Goal: Check status: Check status

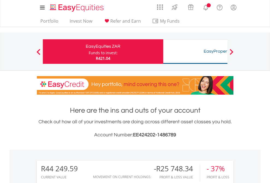
scroll to position [52, 86]
click at [89, 52] on div "Funds to invest:" at bounding box center [103, 52] width 29 height 5
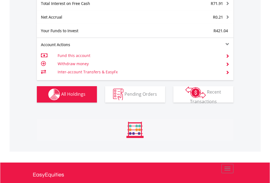
scroll to position [630, 0]
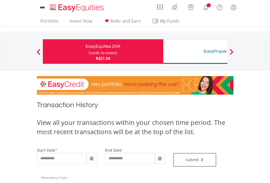
type input "**********"
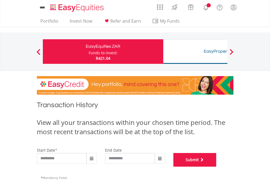
click at [217, 167] on button "Submit" at bounding box center [195, 160] width 43 height 14
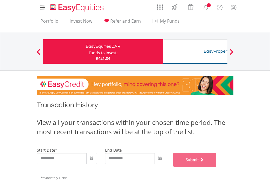
scroll to position [222, 0]
